Goal: Information Seeking & Learning: Learn about a topic

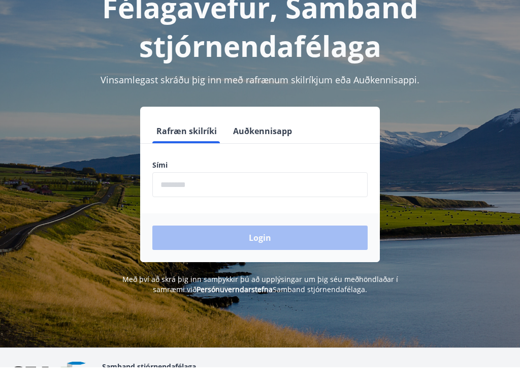
click at [211, 185] on input "phone" at bounding box center [259, 197] width 215 height 25
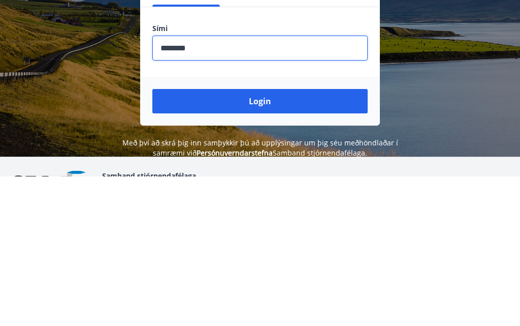
scroll to position [168, 0]
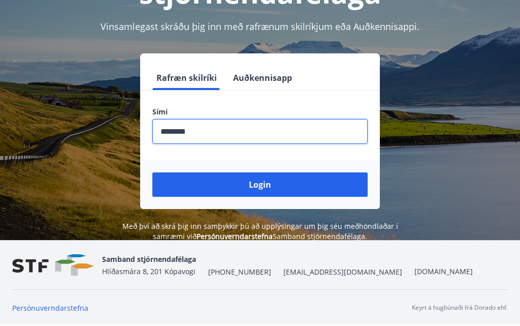
type input "********"
click at [246, 173] on button "Login" at bounding box center [259, 185] width 215 height 24
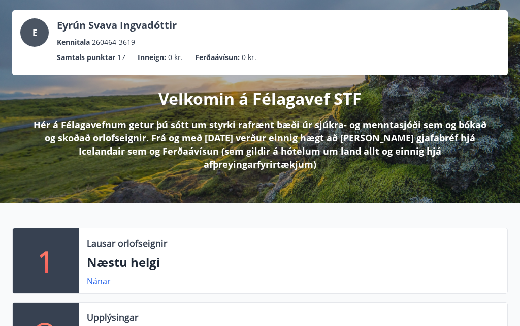
scroll to position [55, 0]
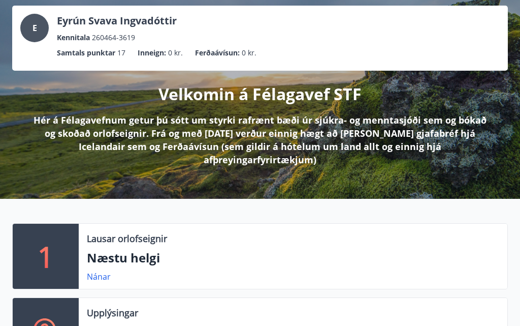
click at [119, 249] on p "Næstu helgi" at bounding box center [293, 257] width 412 height 17
click at [98, 271] on link "Nánar" at bounding box center [99, 276] width 24 height 11
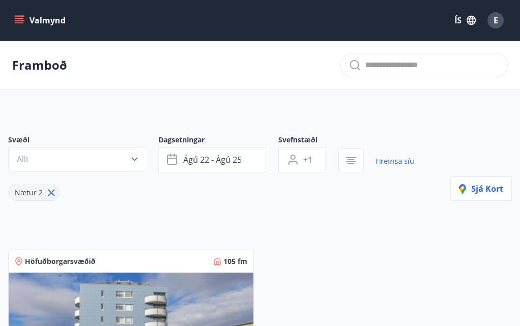
click at [41, 17] on button "Valmynd" at bounding box center [40, 20] width 57 height 18
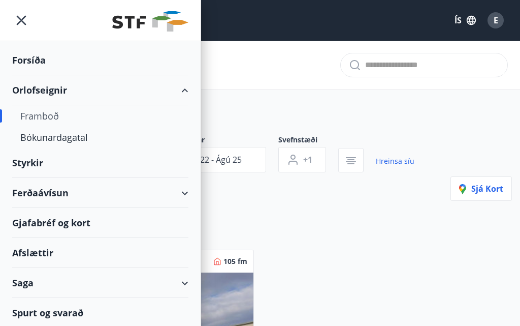
click at [81, 223] on div "Gjafabréf og kort" at bounding box center [100, 223] width 176 height 30
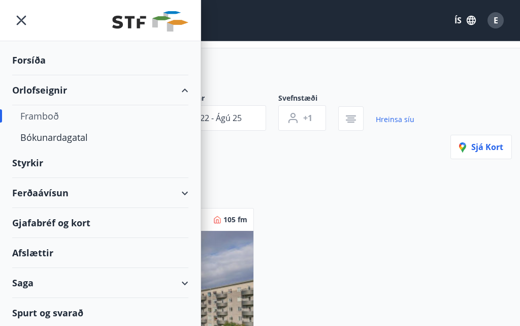
click at [176, 193] on div "Ferðaávísun" at bounding box center [100, 193] width 176 height 30
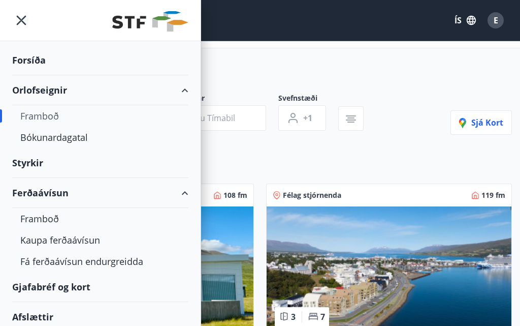
type input "*"
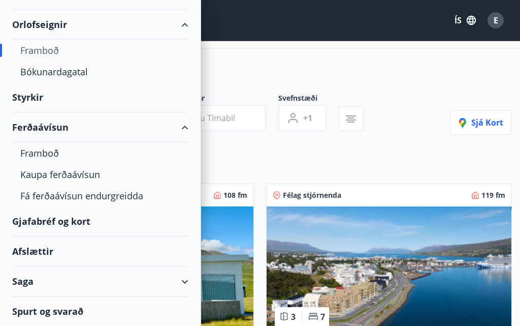
scroll to position [66, 0]
click at [99, 174] on div "Kaupa ferðaávísun" at bounding box center [100, 174] width 160 height 21
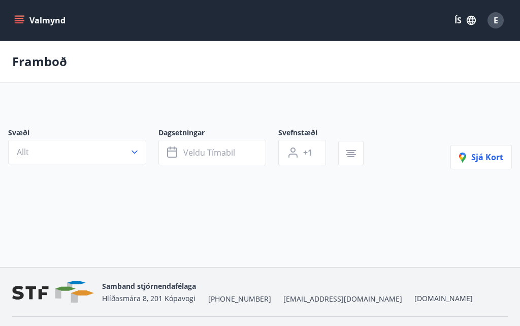
scroll to position [42, 0]
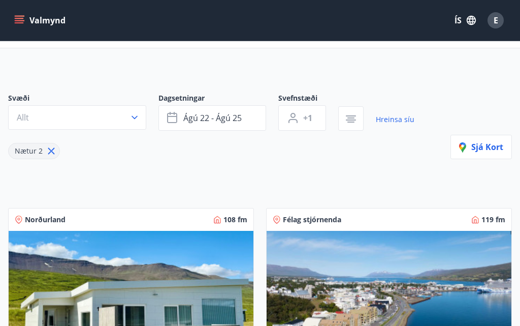
type input "*"
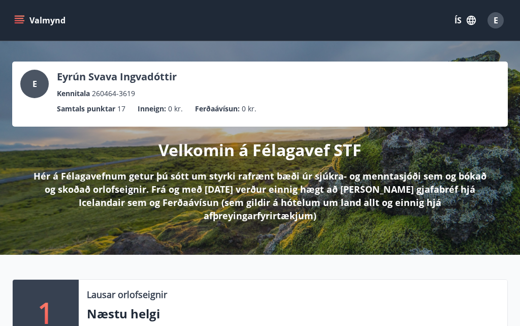
click at [52, 23] on button "Valmynd" at bounding box center [40, 20] width 57 height 18
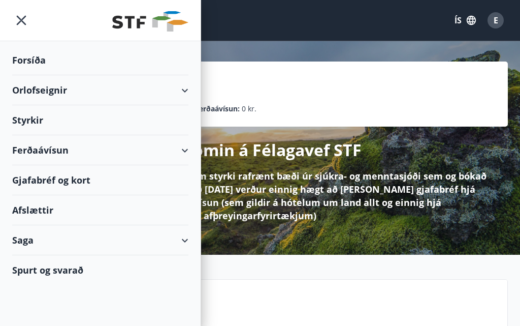
click at [76, 180] on div "Gjafabréf og kort" at bounding box center [100, 180] width 176 height 30
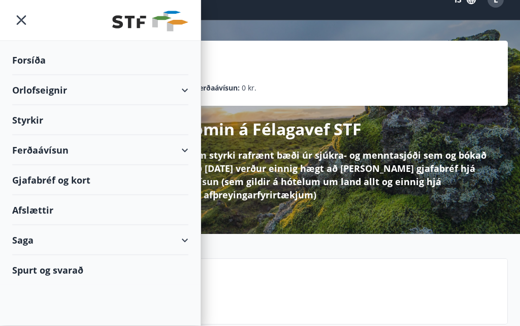
scroll to position [21, 0]
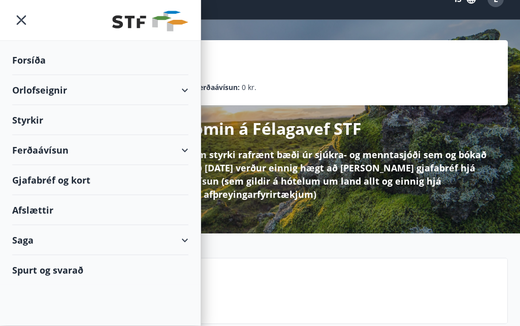
click at [70, 177] on div "Gjafabréf og kort" at bounding box center [100, 180] width 176 height 30
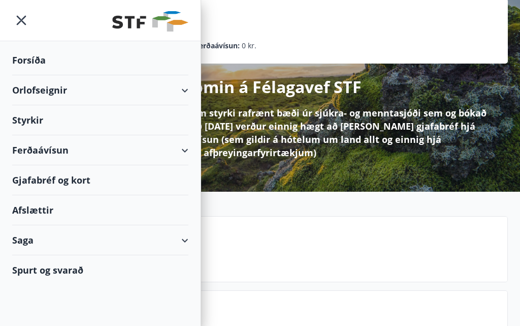
click at [82, 75] on div "Styrkir" at bounding box center [100, 60] width 176 height 30
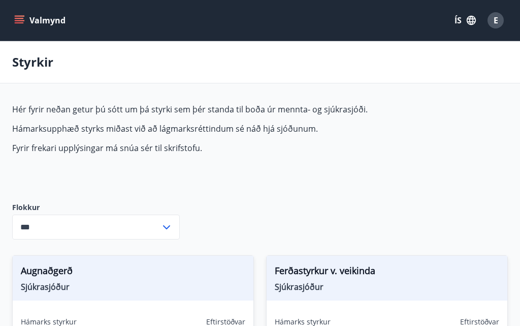
type input "***"
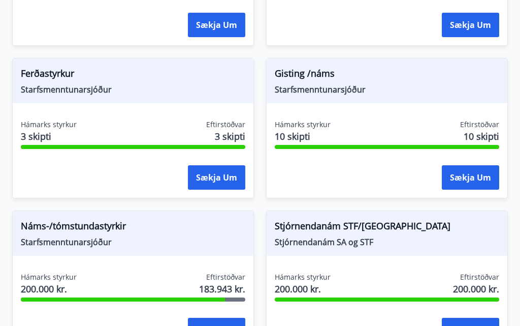
scroll to position [1264, 0]
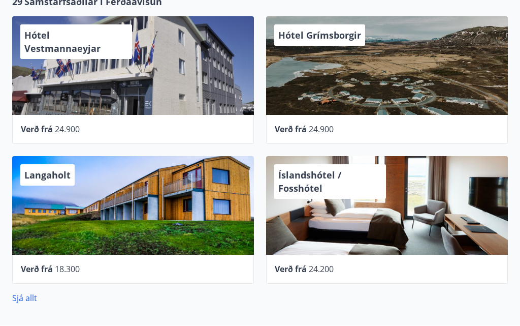
scroll to position [453, 0]
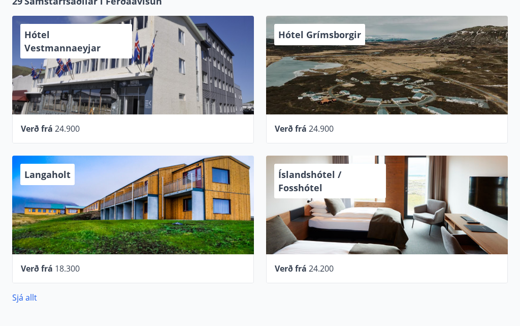
click at [450, 122] on div "Verð frá 24.900" at bounding box center [387, 128] width 224 height 12
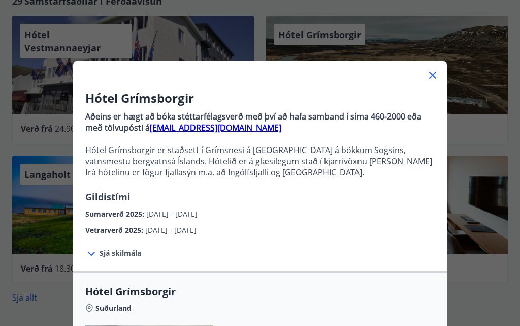
scroll to position [0, 0]
click at [433, 73] on icon at bounding box center [433, 75] width 12 height 12
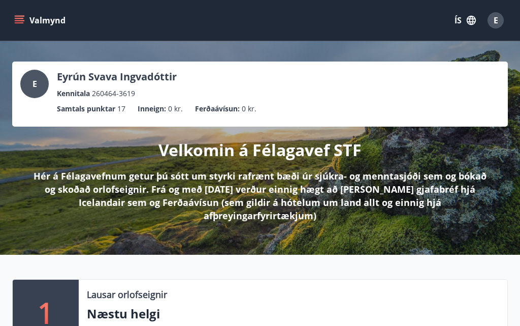
click at [20, 16] on icon "menu" at bounding box center [20, 16] width 11 height 1
